Goal: Task Accomplishment & Management: Use online tool/utility

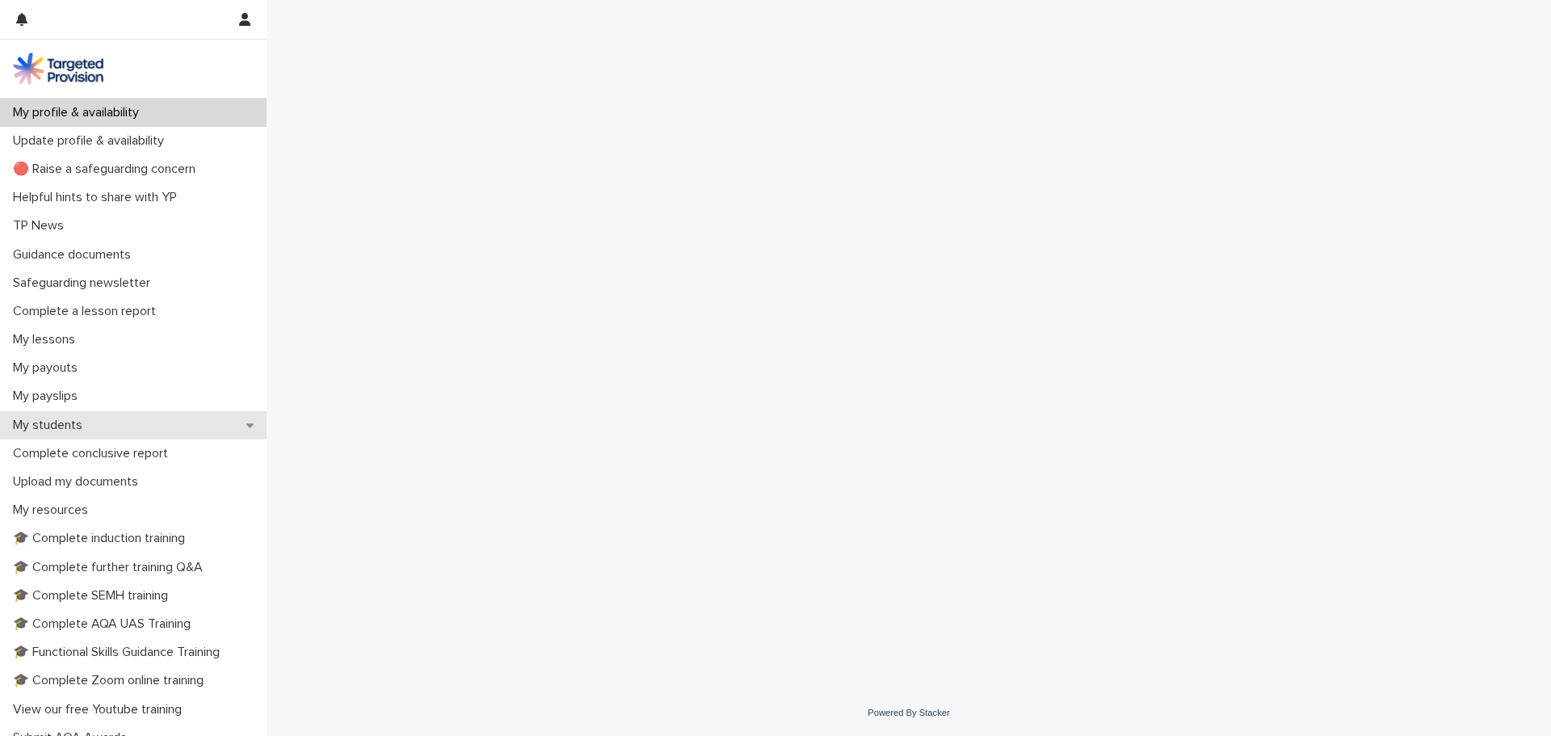
click at [65, 421] on p "My students" at bounding box center [50, 425] width 89 height 15
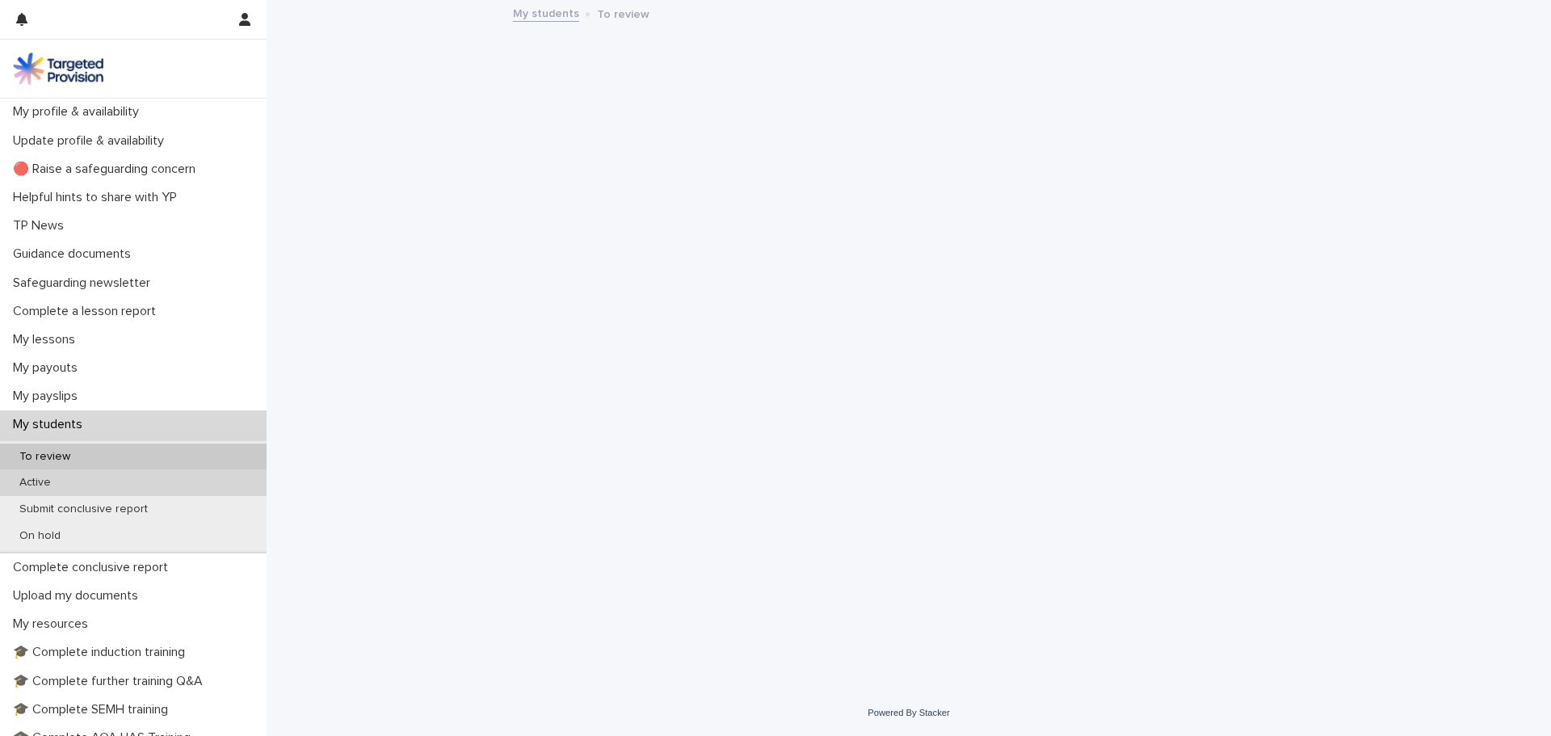
click at [62, 482] on p "Active" at bounding box center [34, 483] width 57 height 14
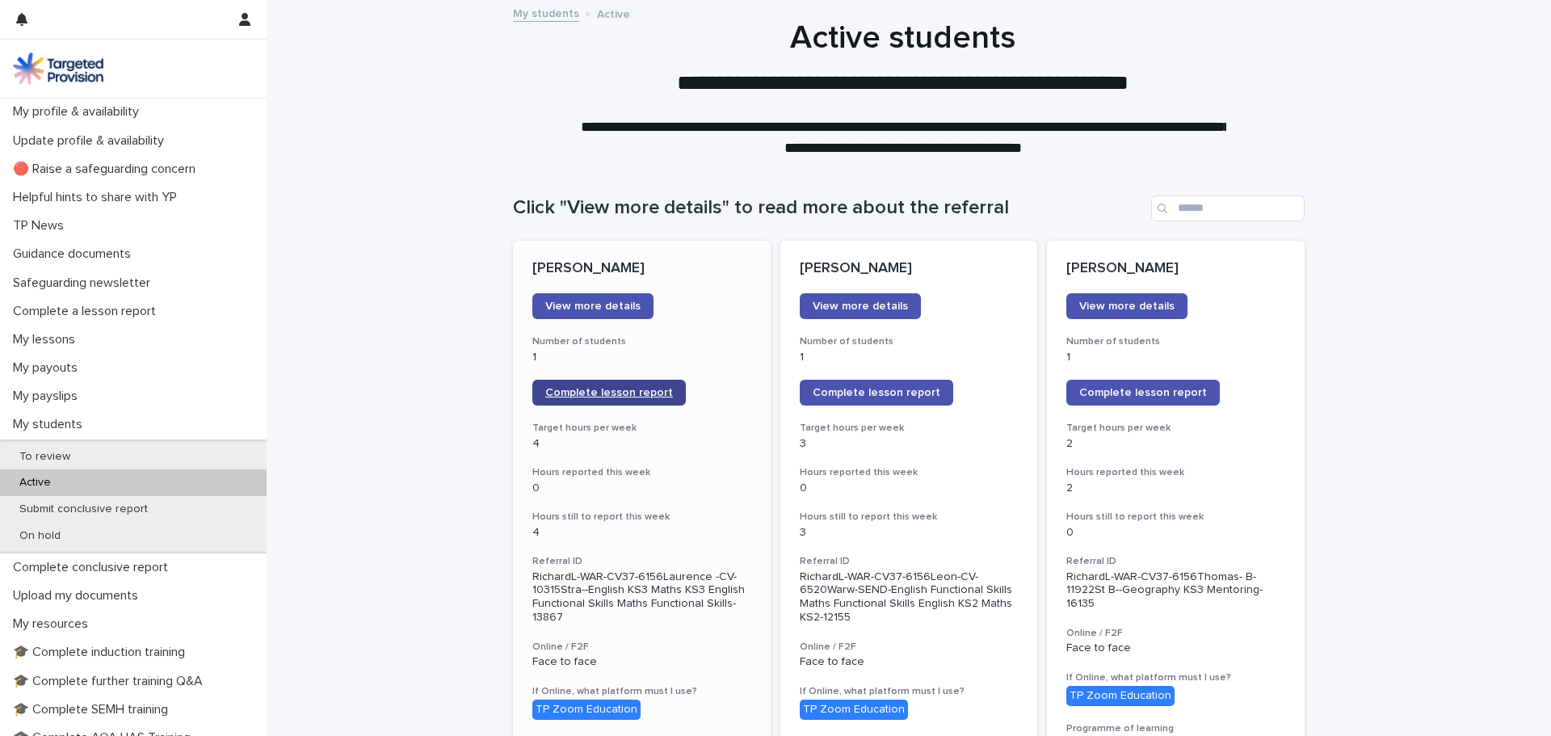
click at [567, 389] on span "Complete lesson report" at bounding box center [609, 392] width 128 height 11
click at [47, 342] on p "My lessons" at bounding box center [47, 339] width 82 height 15
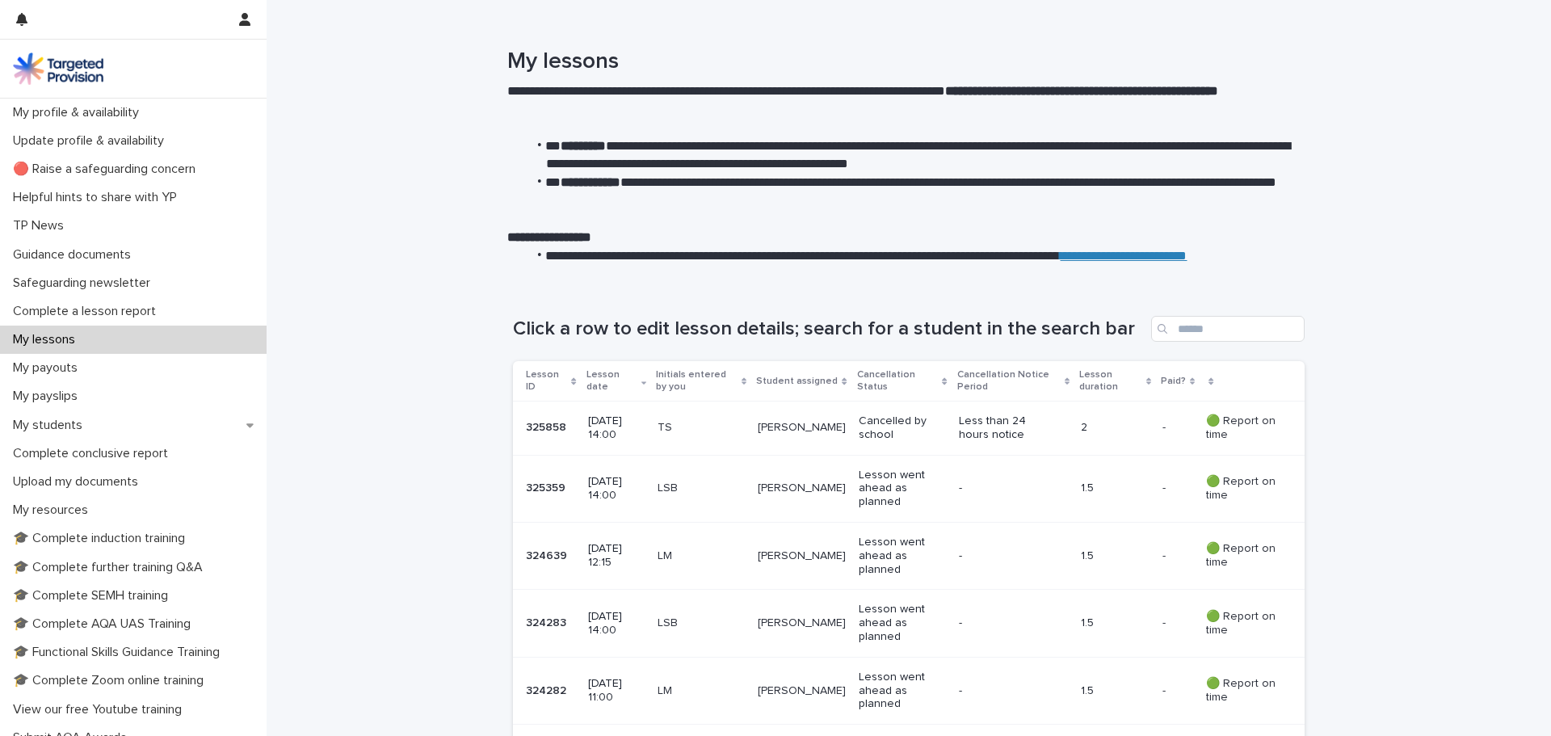
click at [736, 561] on p "LM" at bounding box center [700, 556] width 87 height 14
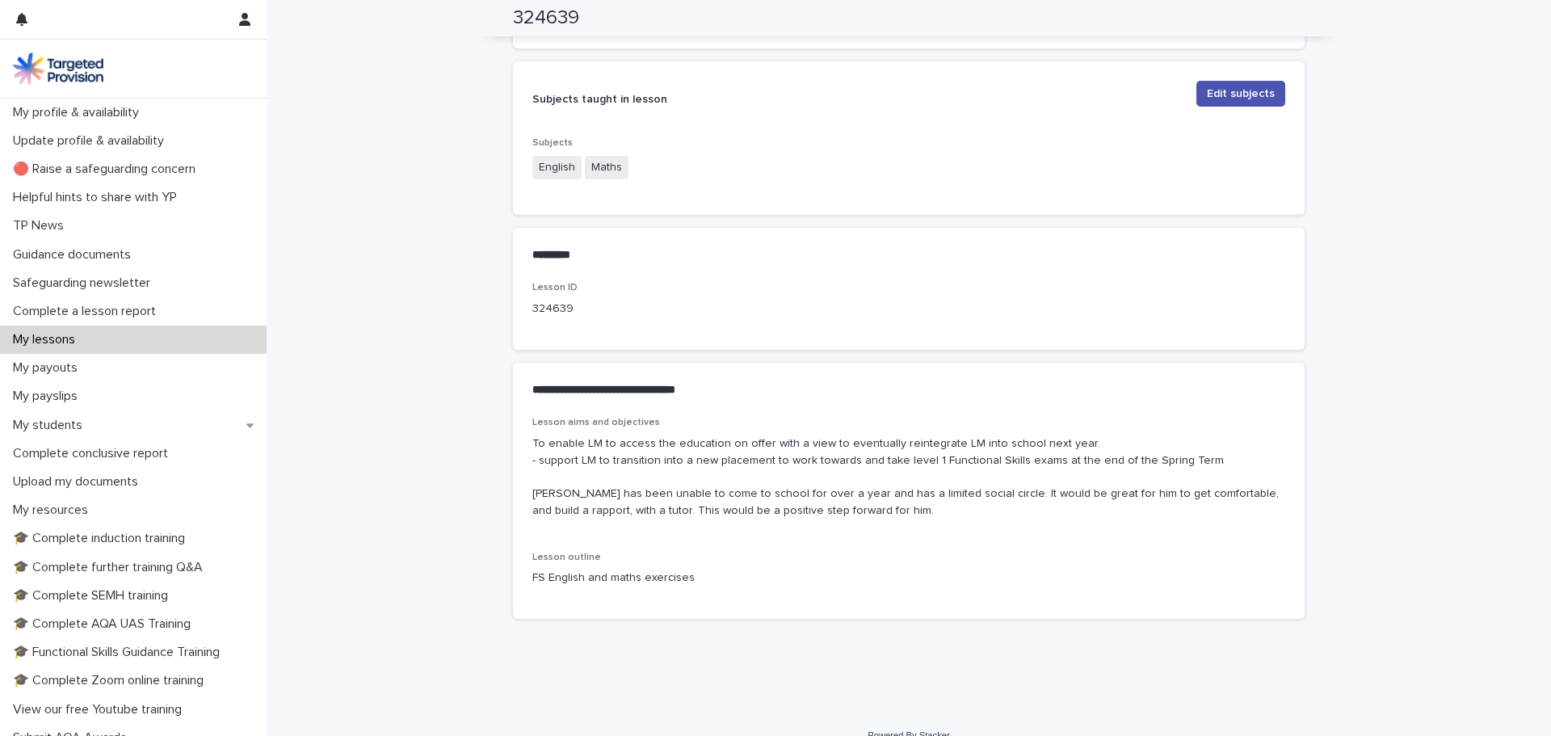
scroll to position [633, 0]
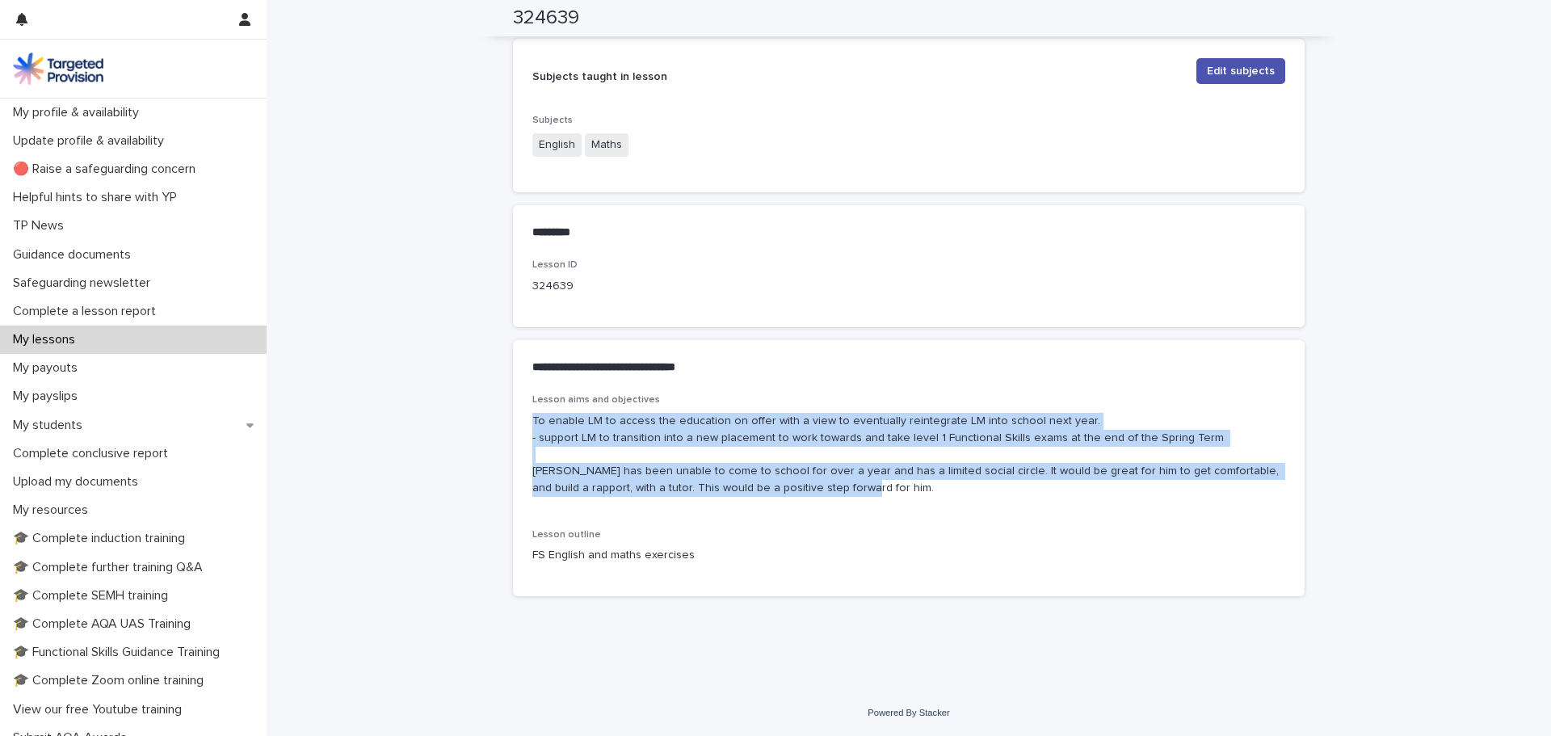
drag, startPoint x: 821, startPoint y: 487, endPoint x: 526, endPoint y: 423, distance: 301.6
click at [532, 423] on p "To enable LM to access the education on offer with a view to eventually reinteg…" at bounding box center [908, 455] width 753 height 84
copy p "To enable LM to access the education on offer with a view to eventually reinteg…"
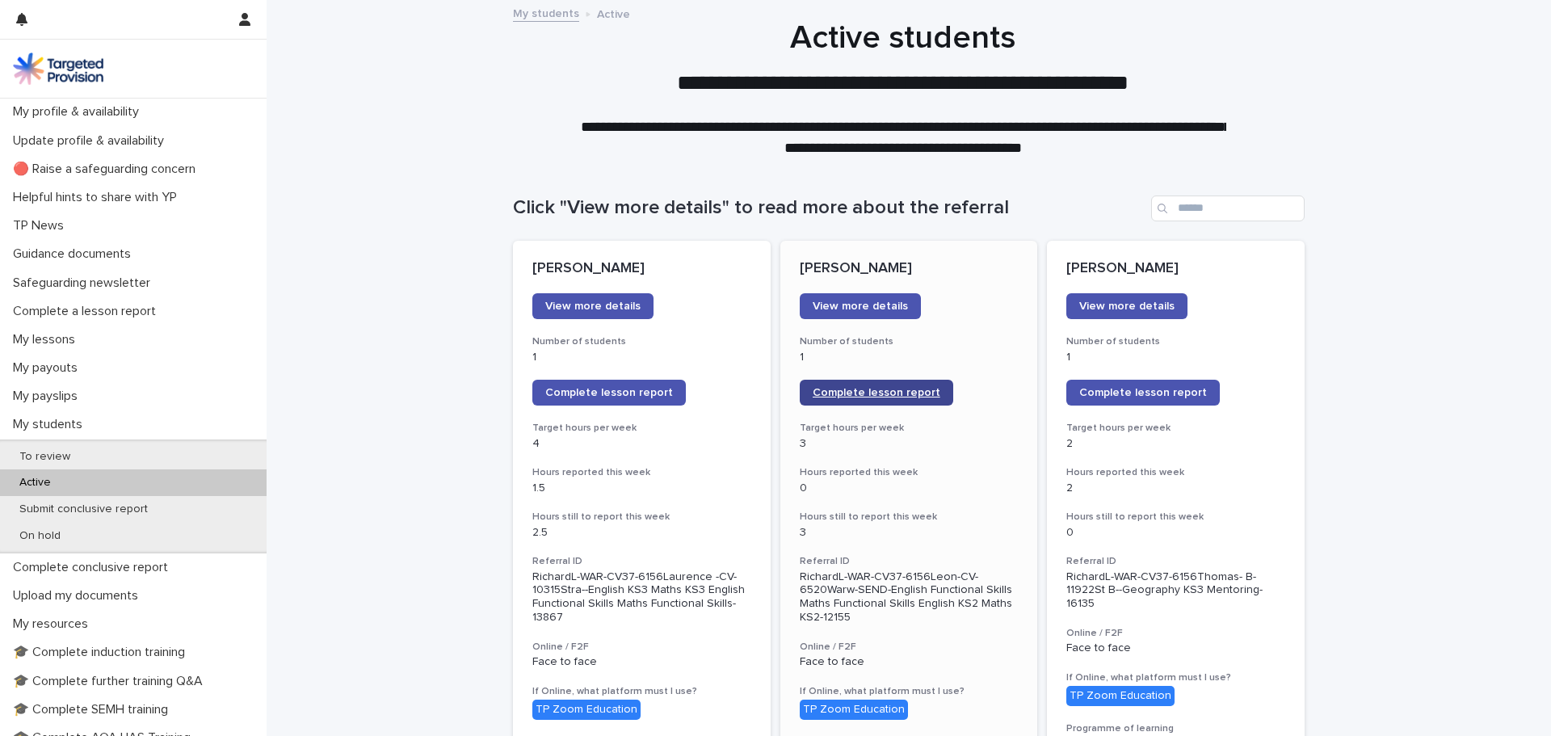
click at [836, 393] on span "Complete lesson report" at bounding box center [877, 392] width 128 height 11
